Goal: Transaction & Acquisition: Purchase product/service

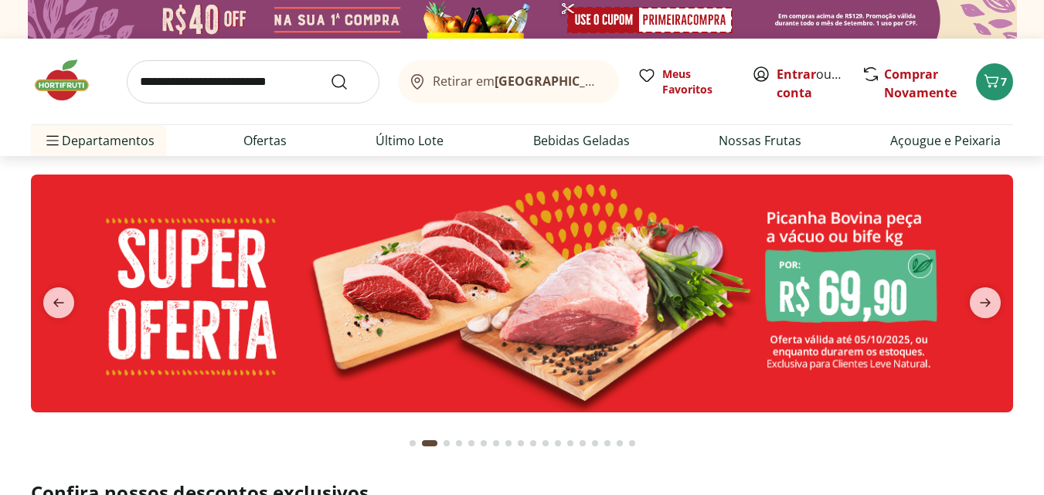
type input "*"
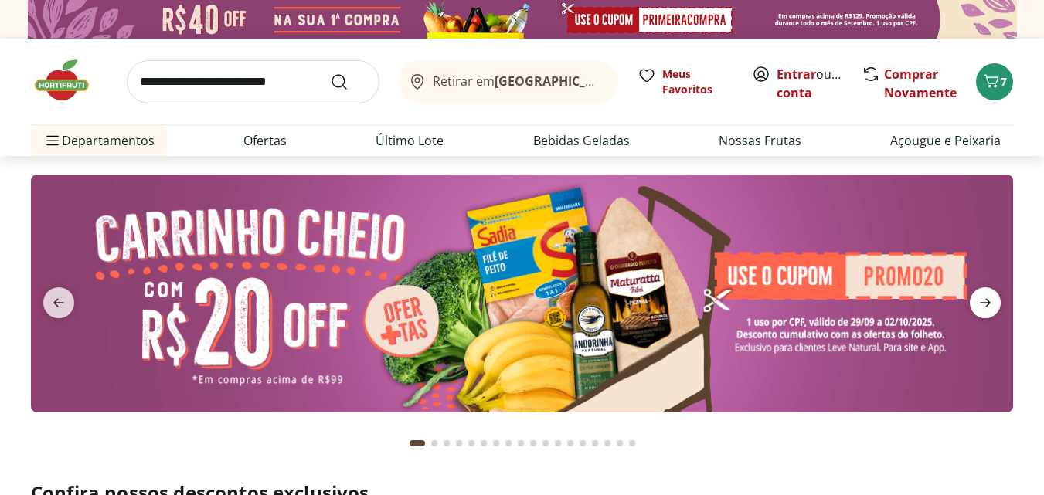
click at [984, 308] on icon "next" at bounding box center [985, 303] width 19 height 19
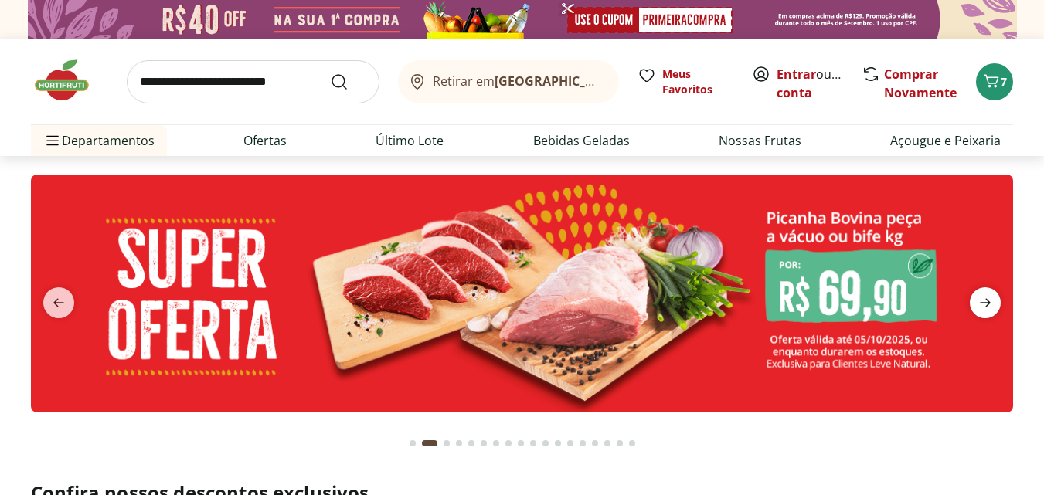
click at [984, 307] on icon "next" at bounding box center [985, 303] width 19 height 19
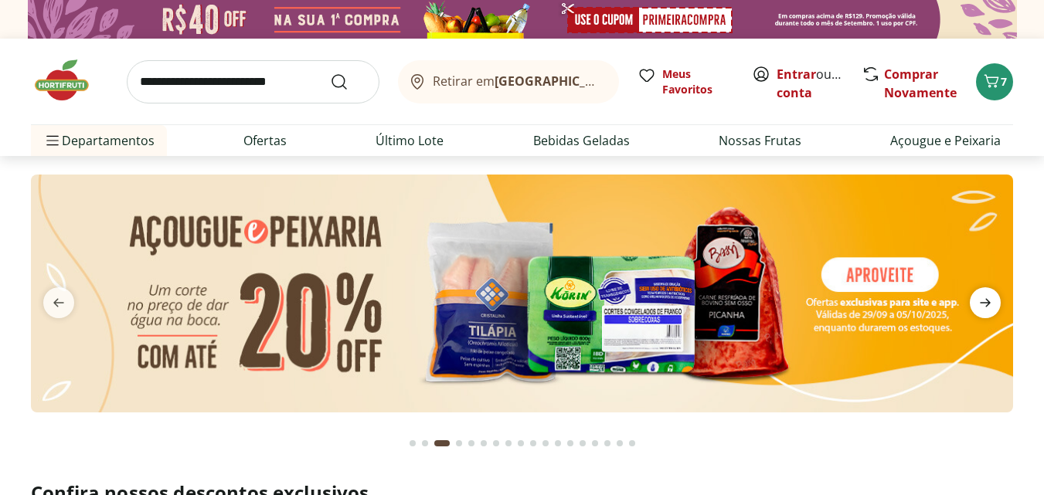
click at [984, 307] on icon "next" at bounding box center [985, 303] width 19 height 19
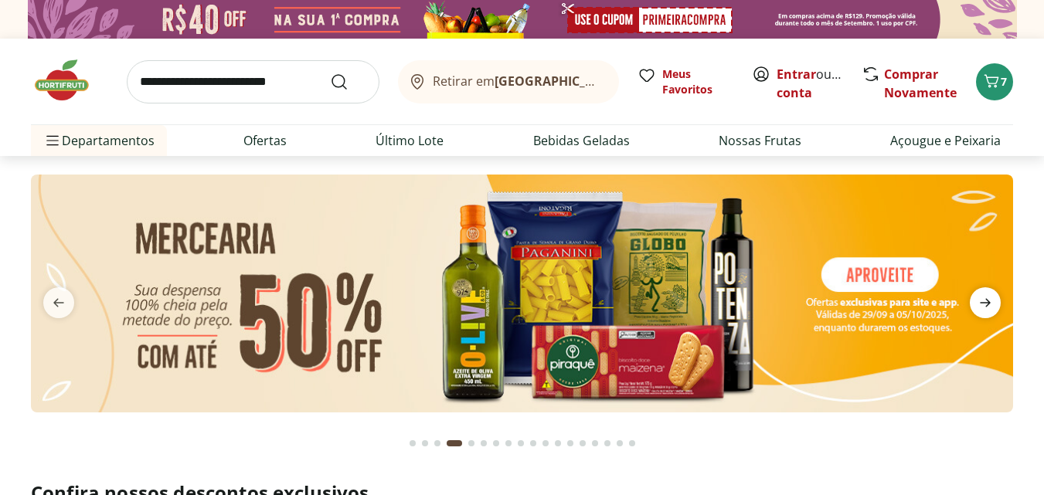
click at [989, 301] on icon "next" at bounding box center [985, 303] width 11 height 9
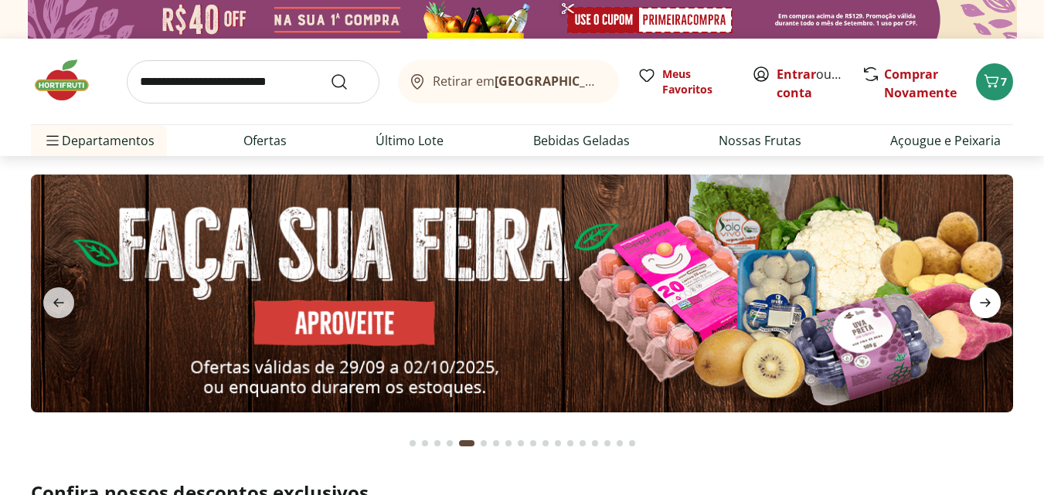
click at [988, 301] on icon "next" at bounding box center [985, 303] width 11 height 9
